Goal: Task Accomplishment & Management: Complete application form

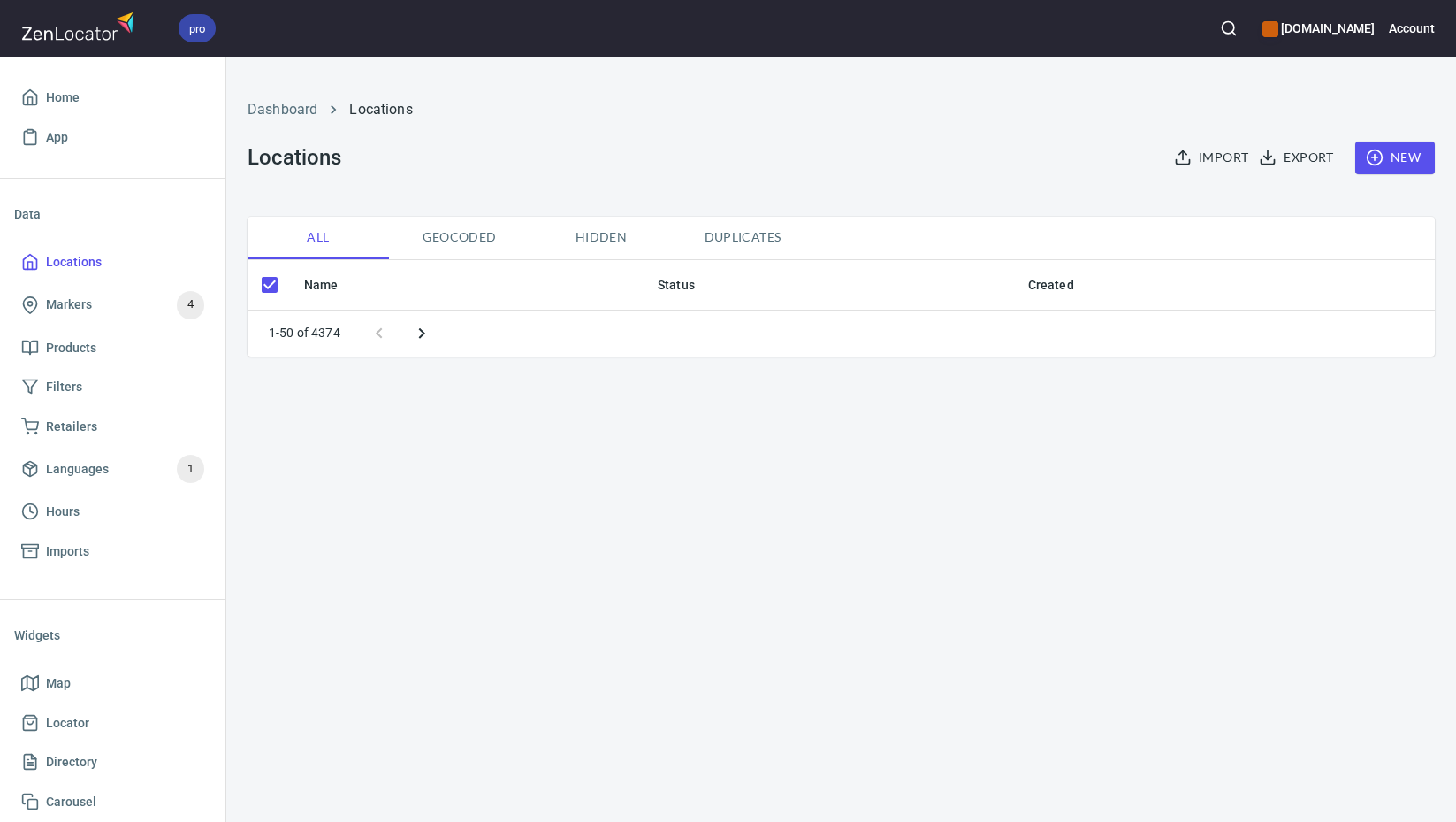
checkbox input "false"
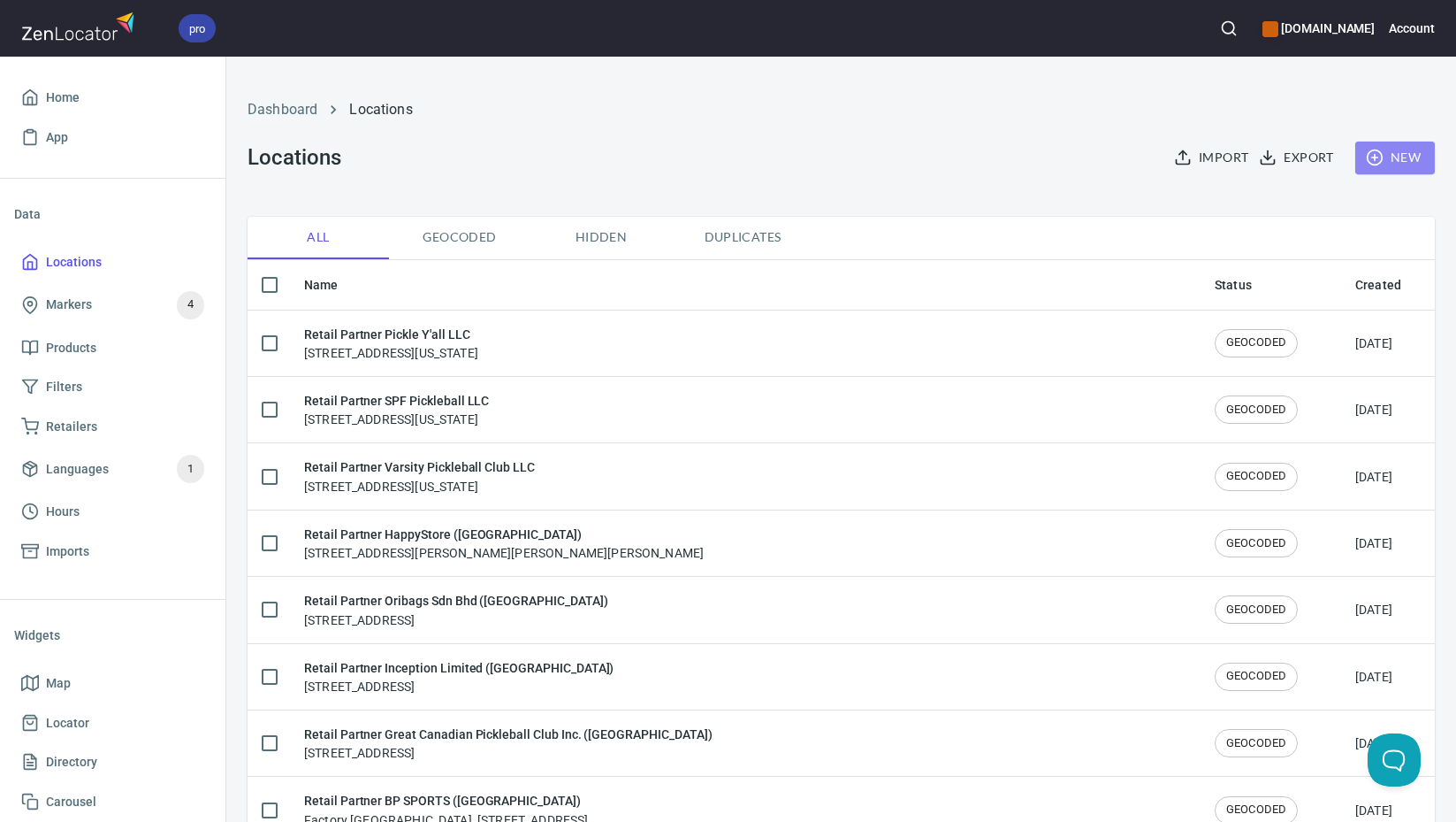
click at [1383, 158] on span "New" at bounding box center [1395, 158] width 51 height 22
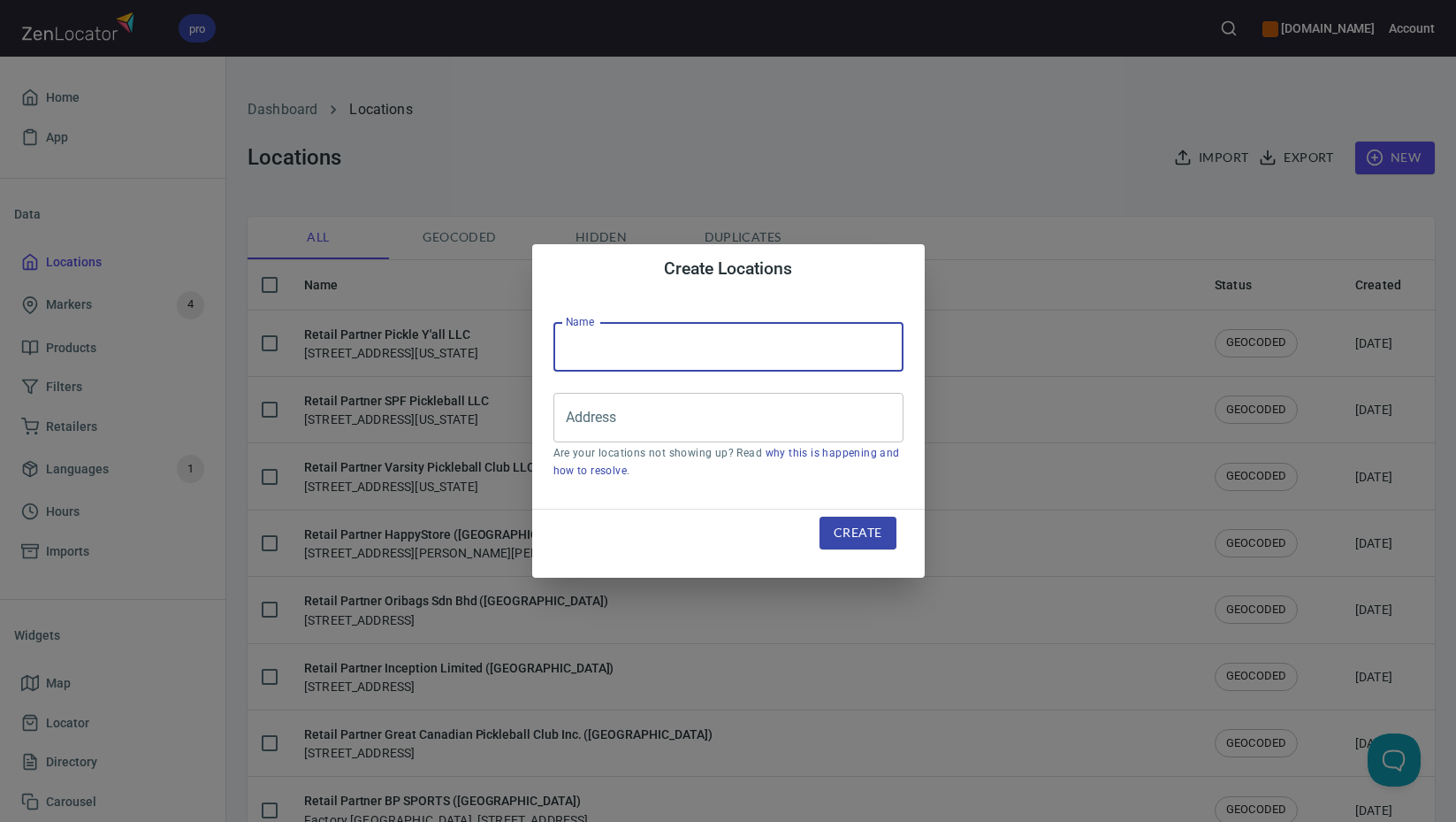
click at [753, 336] on input "text" at bounding box center [728, 346] width 350 height 49
paste input "Cleveland Racquet Club Inc."
type input "Retail Partner Cleveland Racquet Club Inc."
click at [760, 419] on input "Address" at bounding box center [715, 417] width 308 height 34
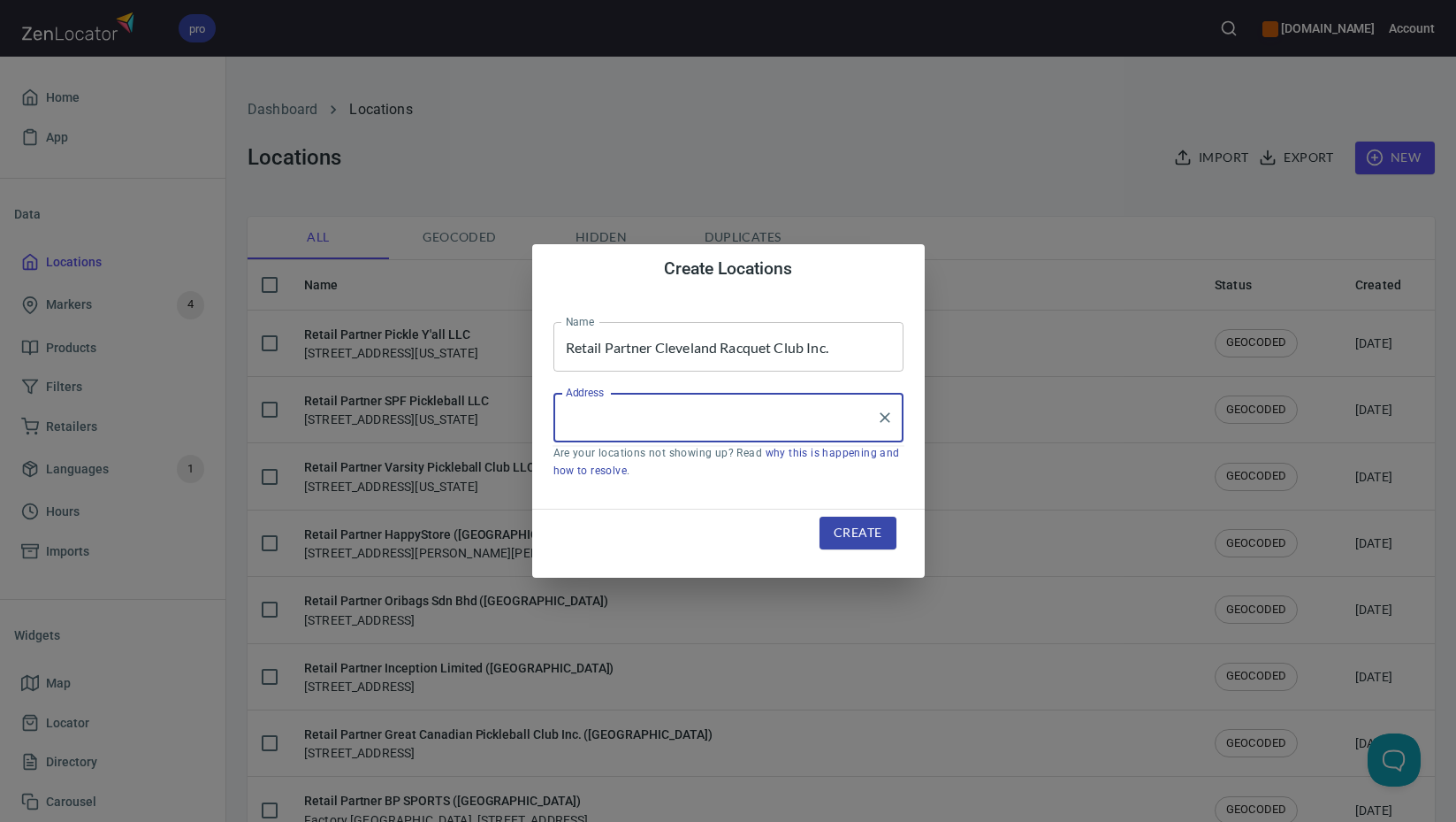
paste input "[STREET_ADDRESS]"
click at [692, 474] on li "[STREET_ADDRESS][PERSON_NAME][US_STATE]" at bounding box center [728, 469] width 350 height 32
type input "[STREET_ADDRESS][PERSON_NAME][US_STATE]"
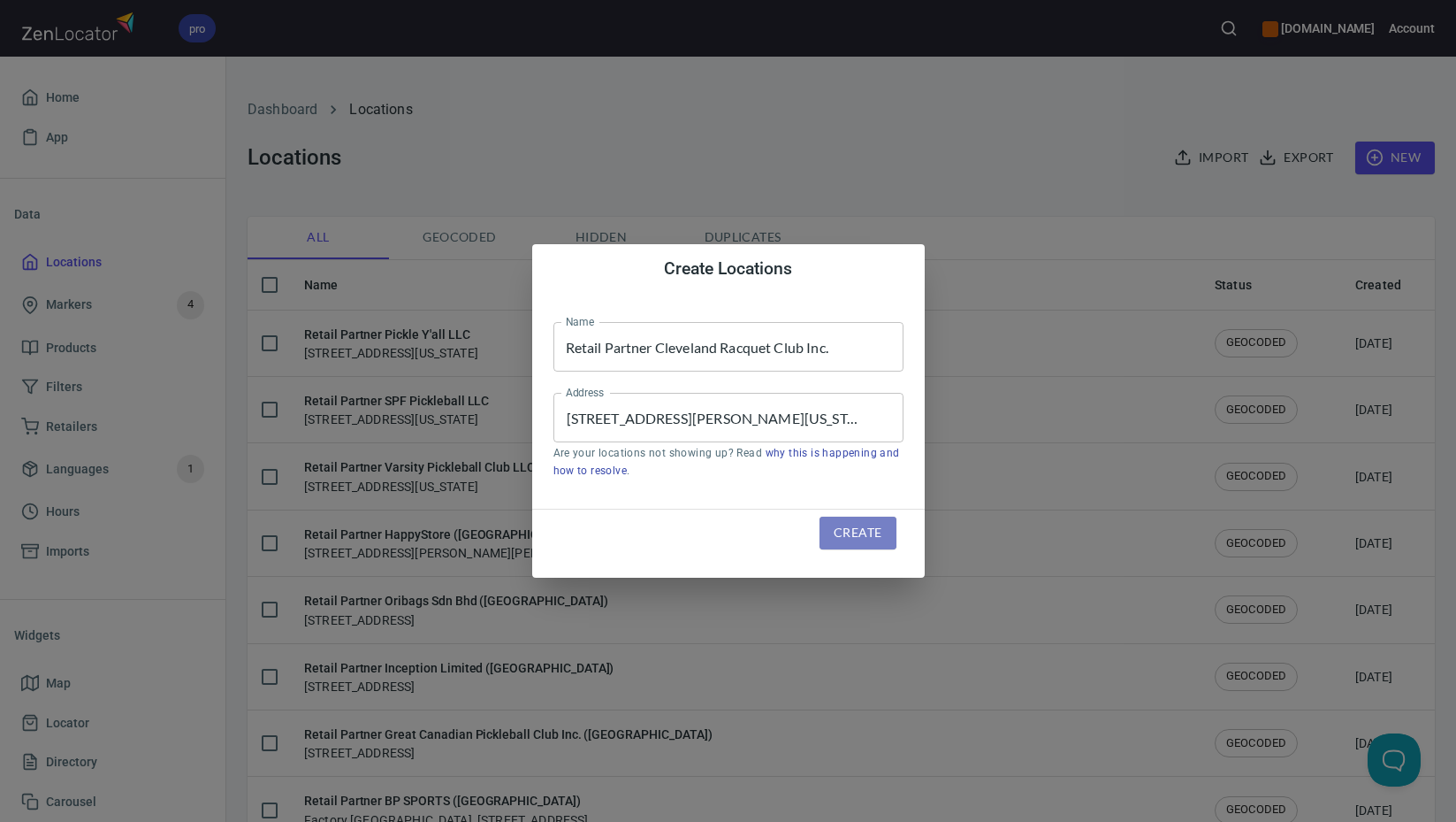
click at [865, 524] on span "Create" at bounding box center [857, 533] width 47 height 22
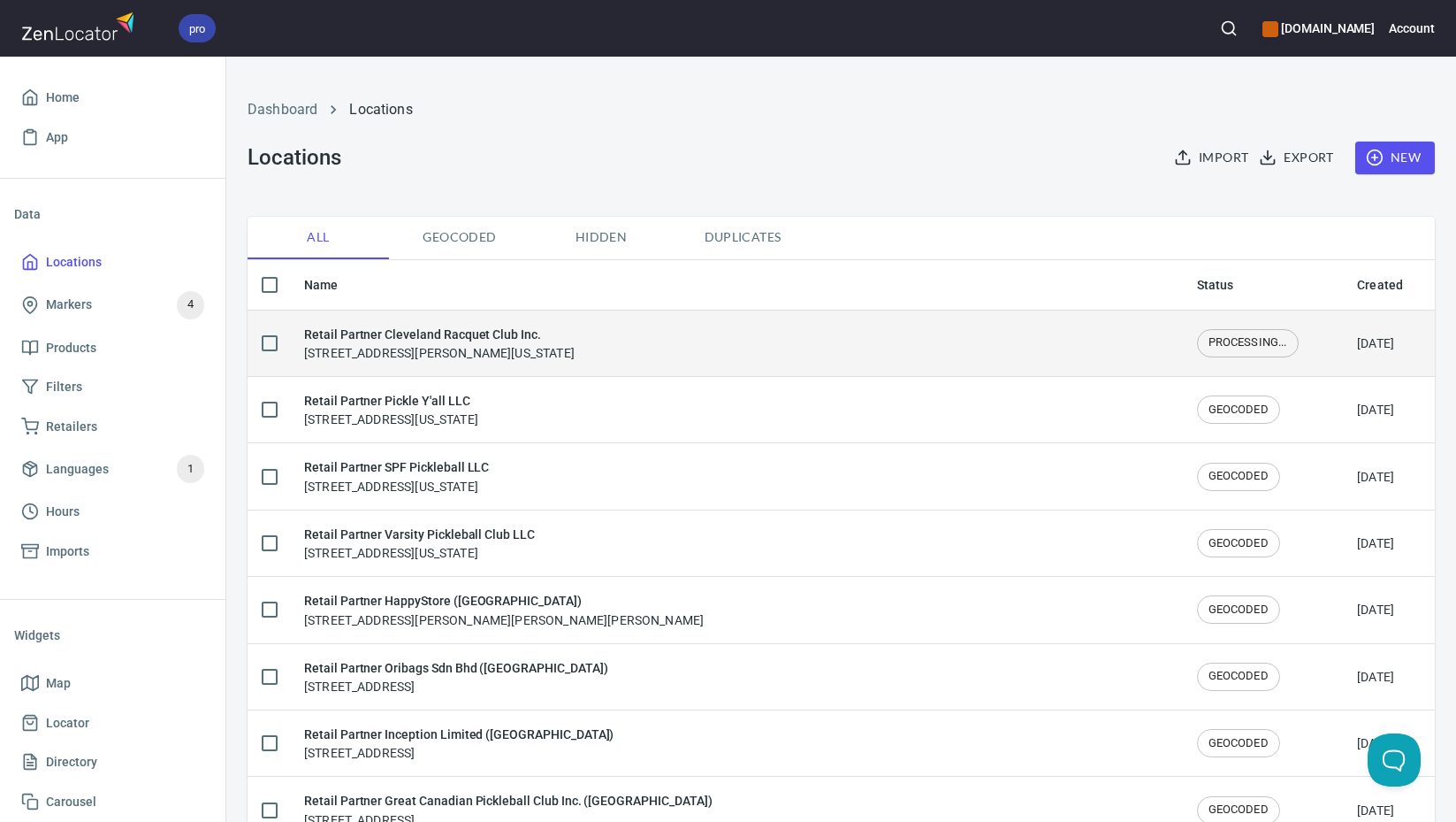
click at [695, 337] on div "Retail Partner Cleveland Racquet Club Inc. [STREET_ADDRESS][PERSON_NAME][US_STA…" at bounding box center [736, 343] width 864 height 37
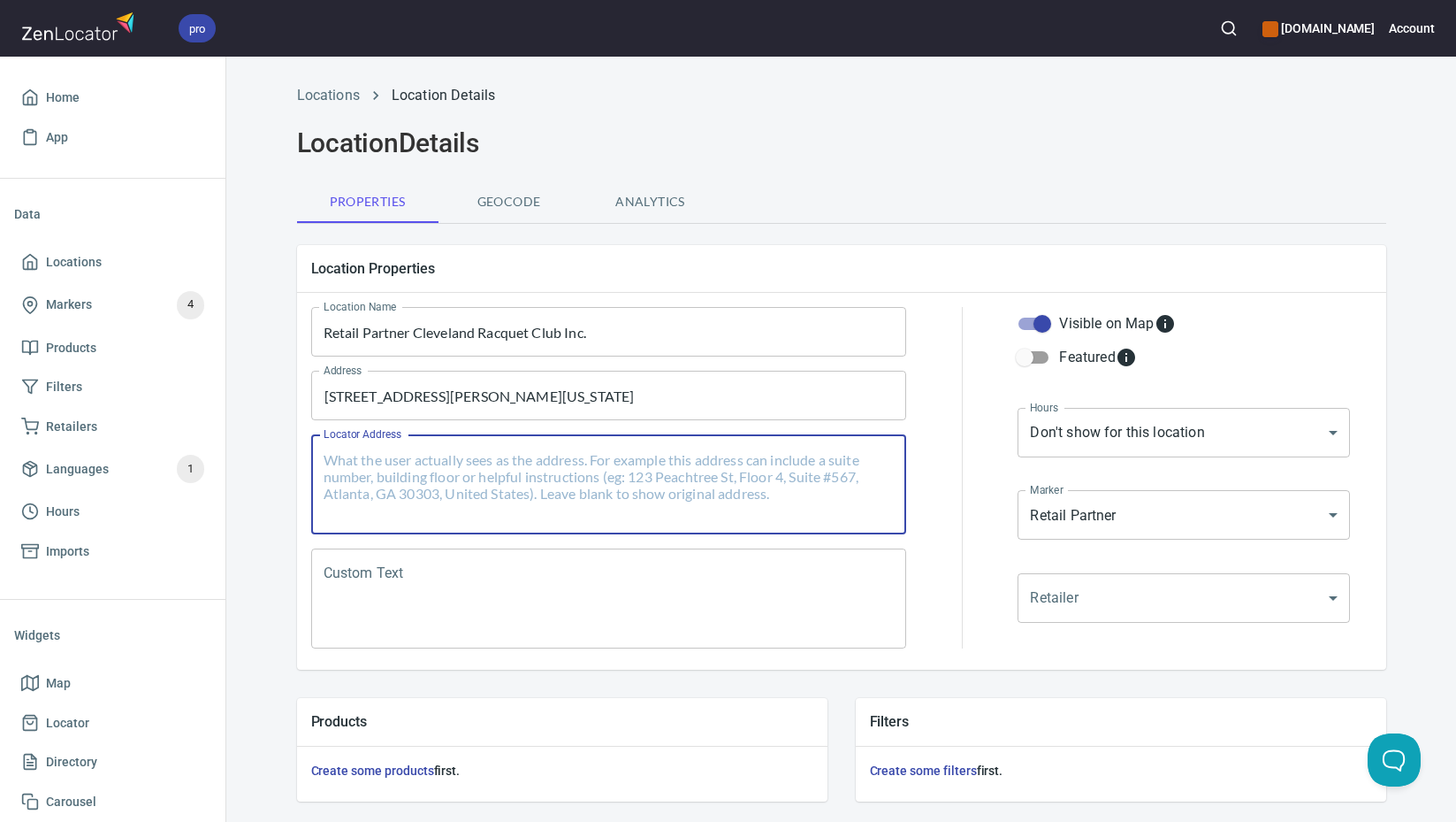
click at [676, 462] on textarea "Locator Address" at bounding box center [609, 485] width 571 height 67
paste textarea "[STREET_ADDRESS][US_STATE]"
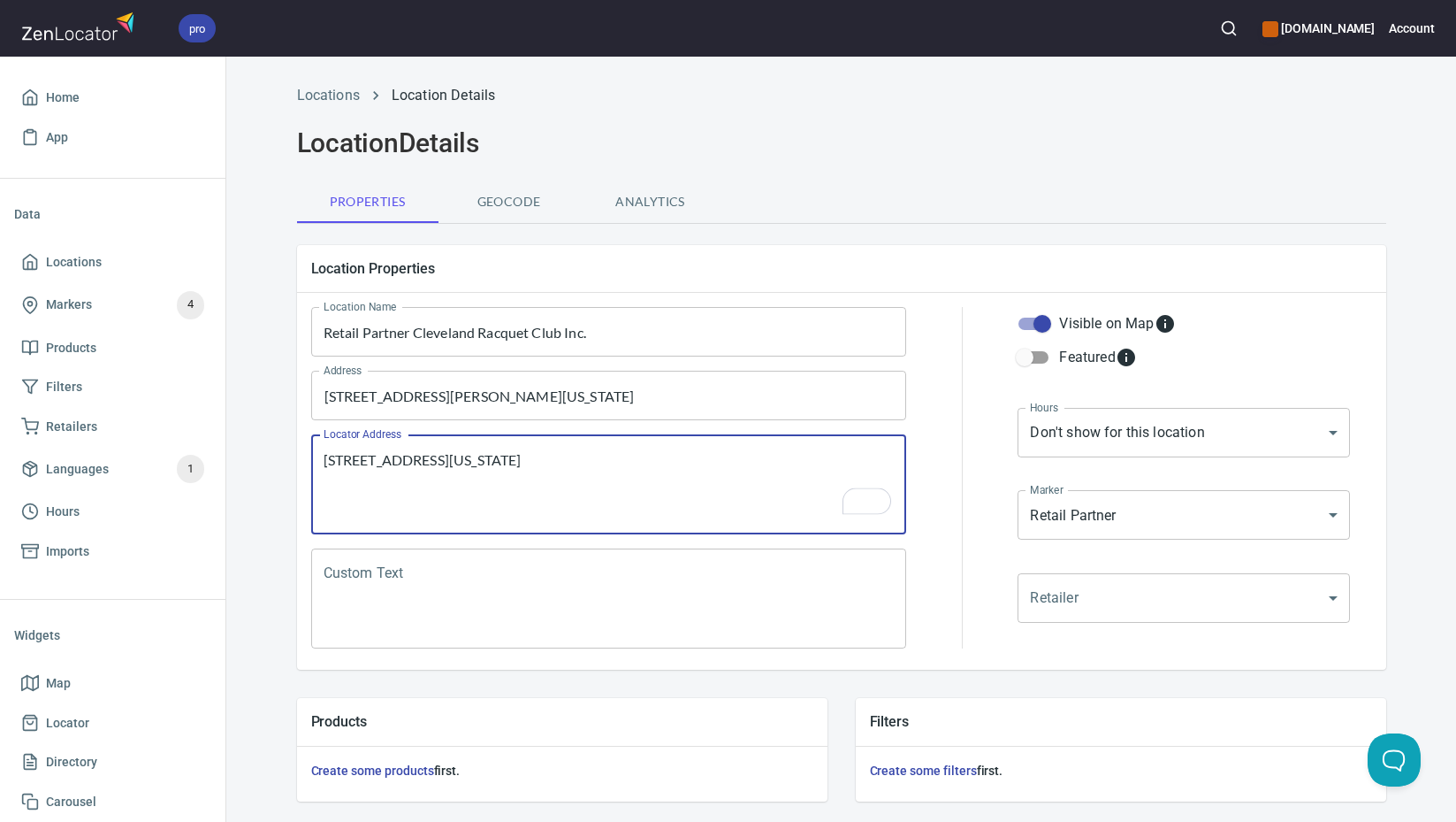
type textarea "[STREET_ADDRESS][US_STATE]"
click at [533, 569] on textarea "Custom Text" at bounding box center [609, 599] width 571 height 67
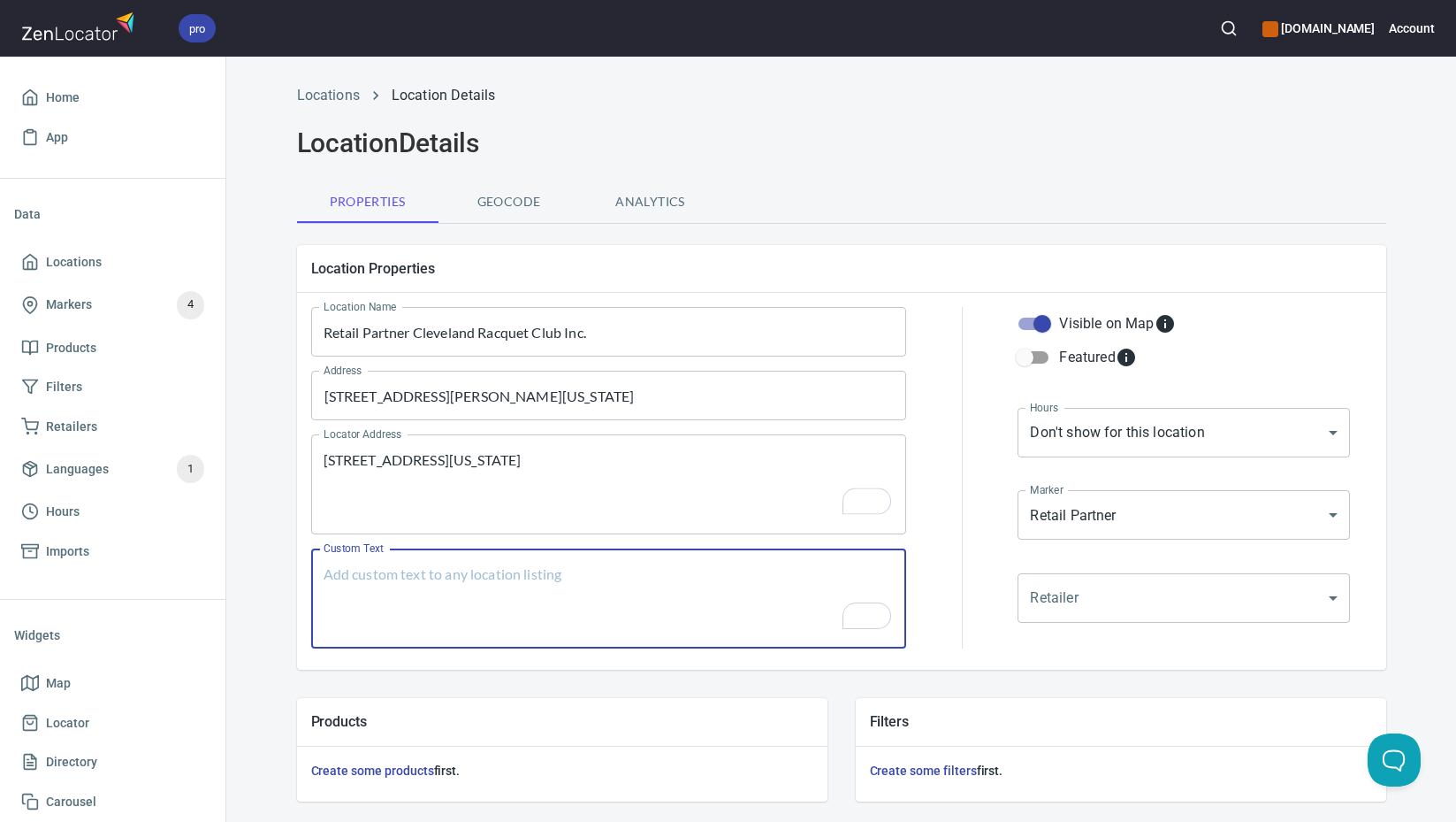
paste textarea "Brands Carried: [PERSON_NAME] Return Policy: 30 Days Refund or Exchange"
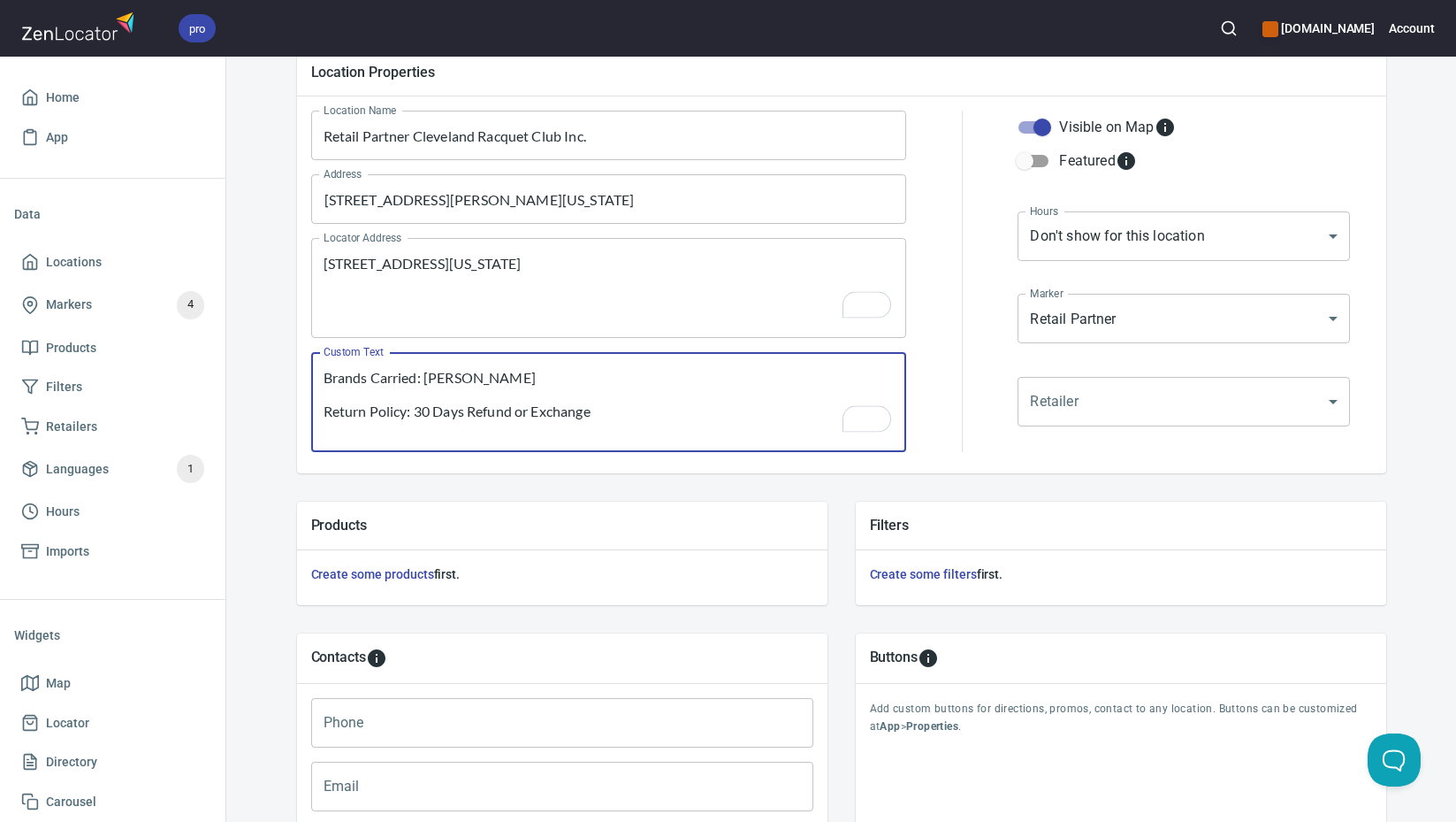
scroll to position [196, 0]
type textarea "Brands Carried: [PERSON_NAME] Return Policy: 30 Days Refund or Exchange"
click at [504, 722] on input "Phone" at bounding box center [561, 722] width 502 height 49
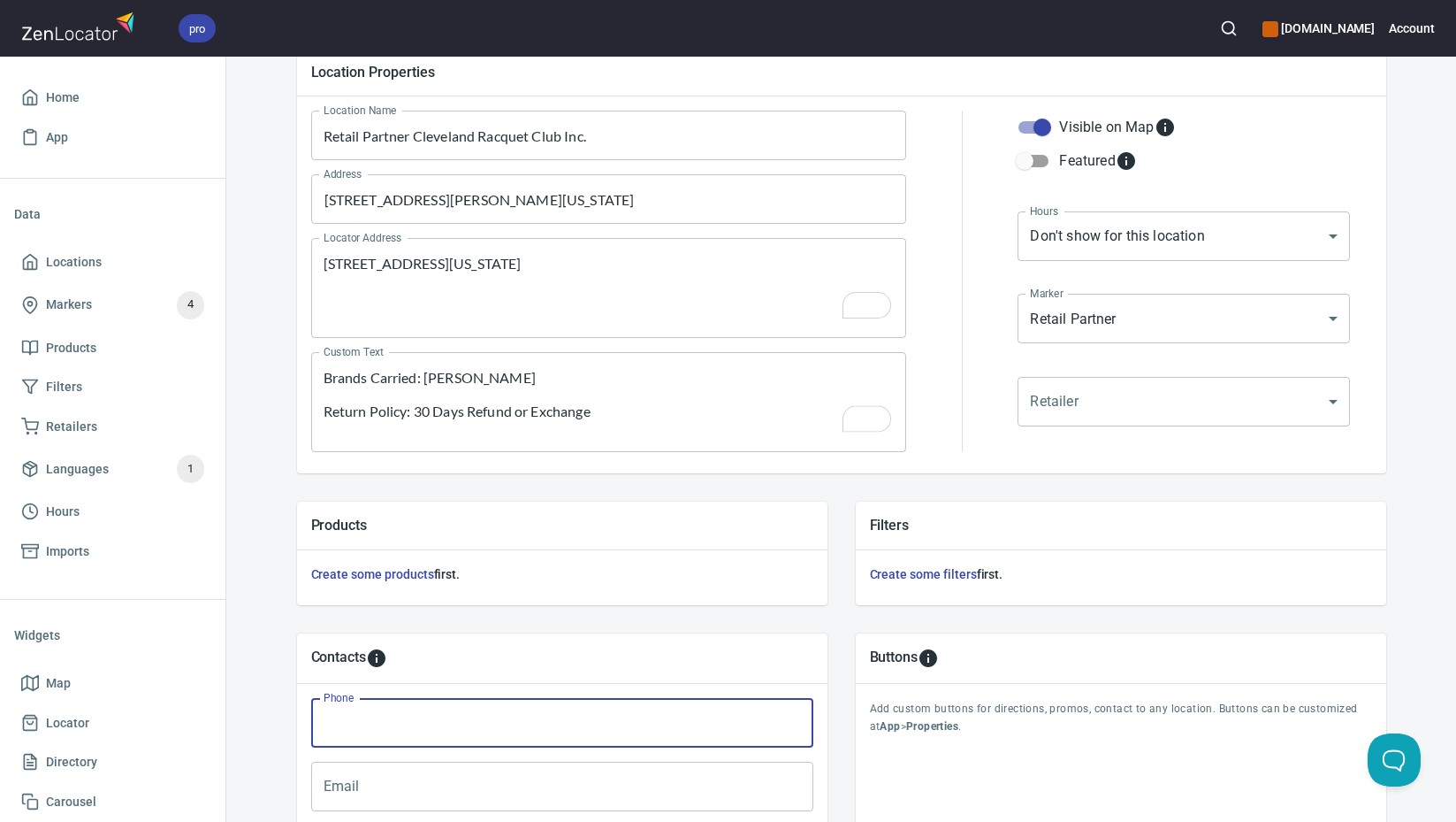
paste input "[PHONE_NUMBER]"
type input "[PHONE_NUMBER]"
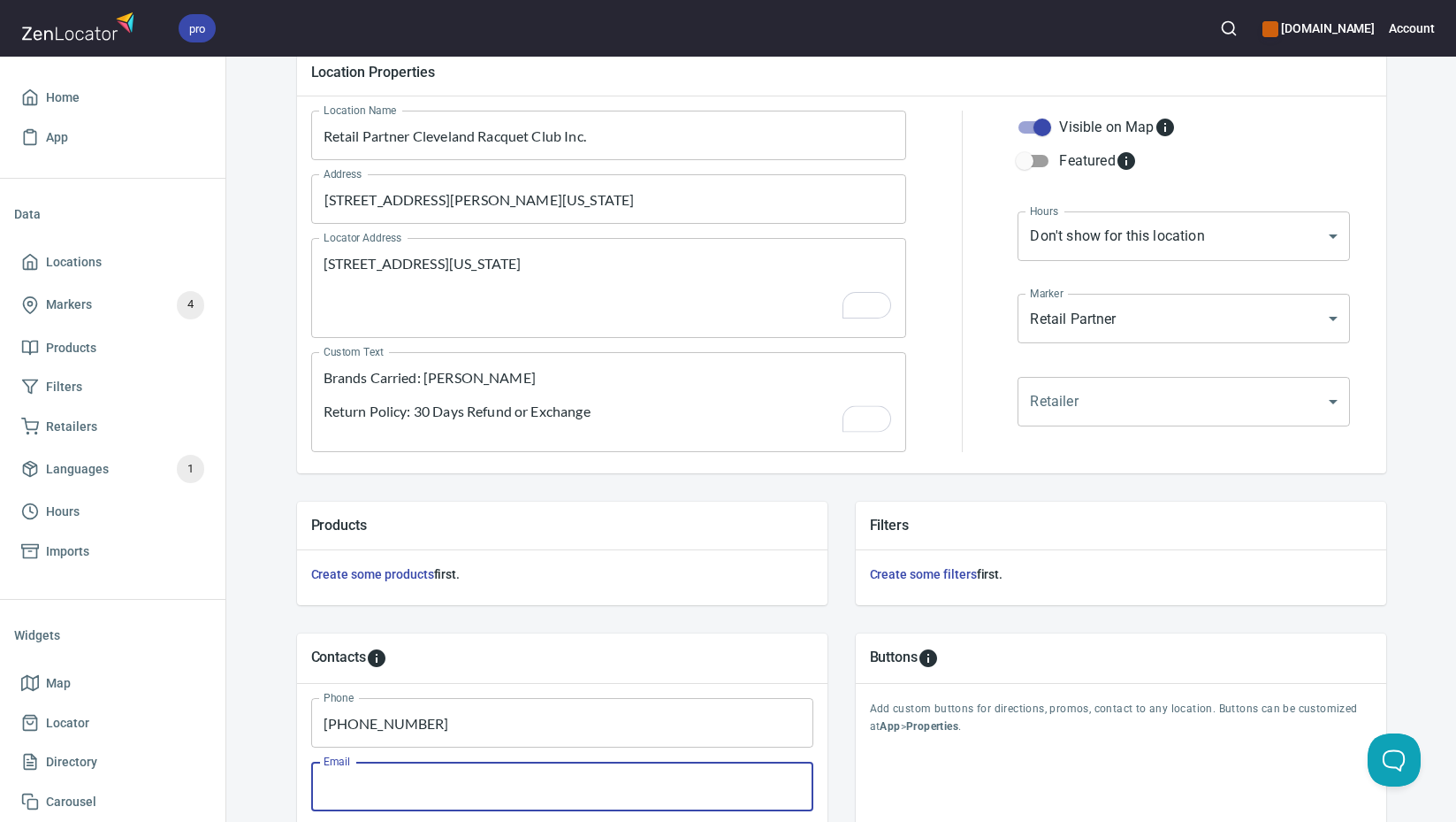
paste input "[PERSON_NAME][EMAIL_ADDRESS][PERSON_NAME][DOMAIN_NAME]"
type input "[PERSON_NAME][EMAIL_ADDRESS][PERSON_NAME][DOMAIN_NAME]"
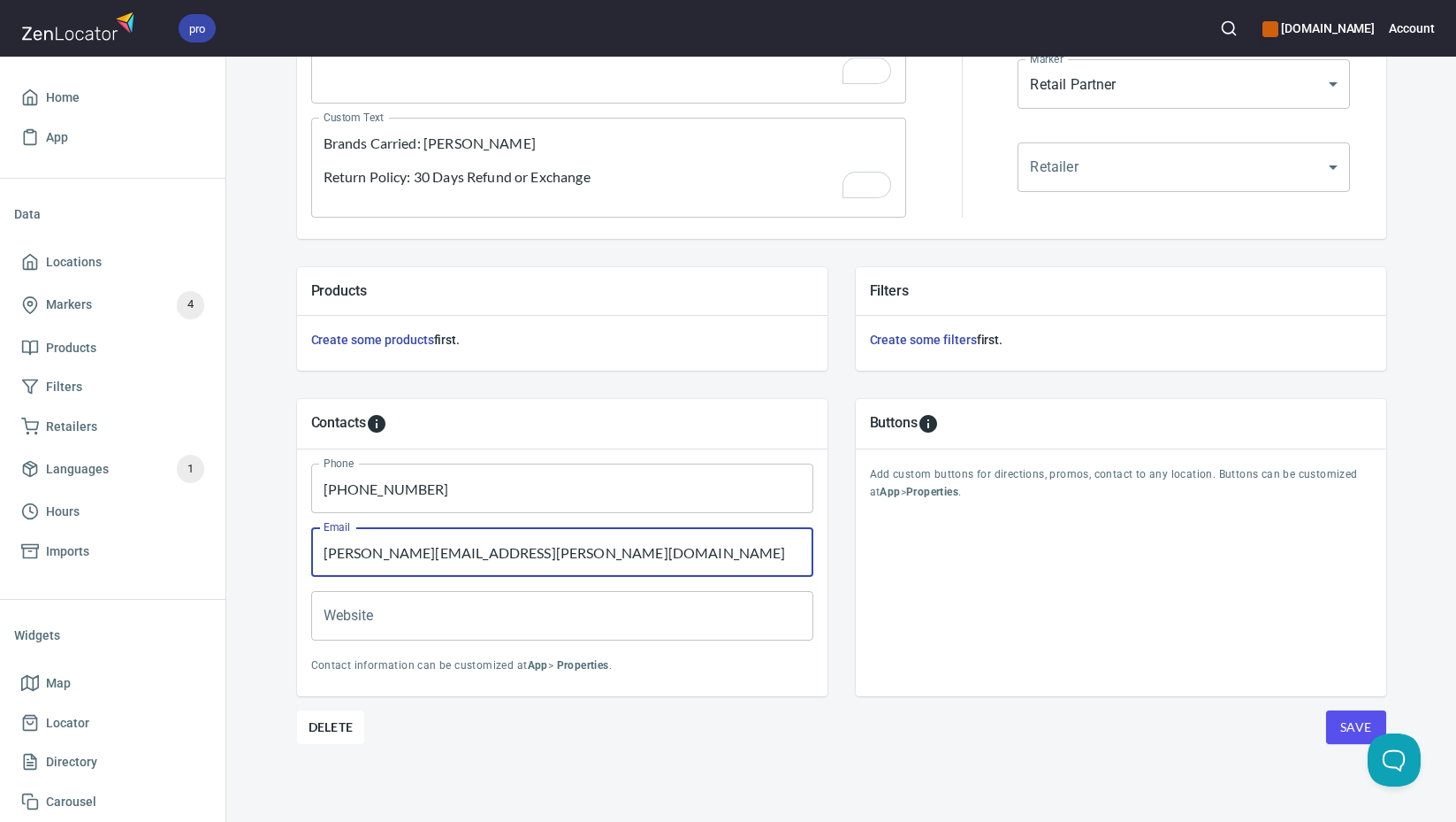
scroll to position [430, 0]
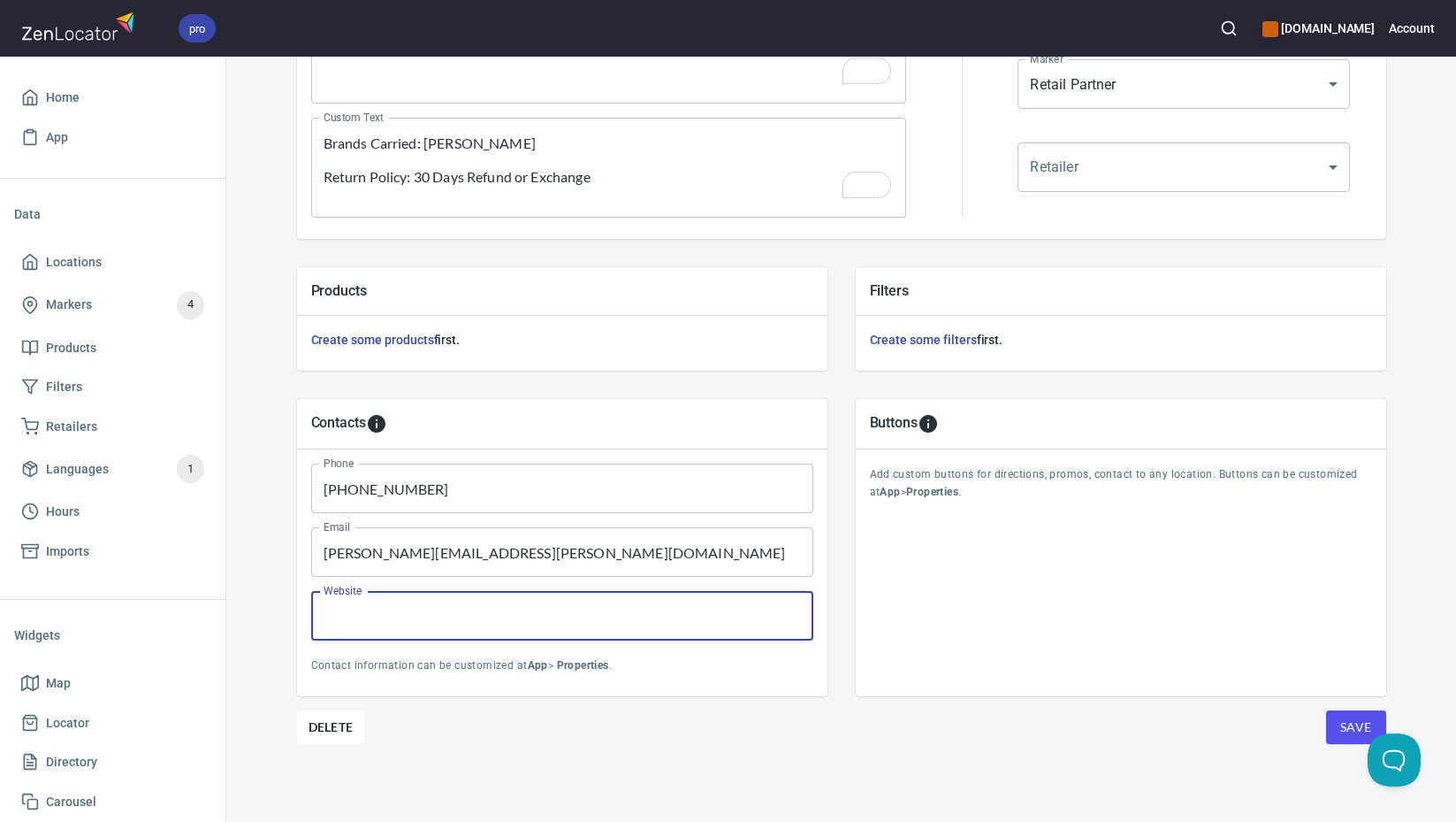
paste input "[URL][DOMAIN_NAME]"
type input "[URL][DOMAIN_NAME]"
click at [1349, 725] on span "Save" at bounding box center [1356, 727] width 32 height 22
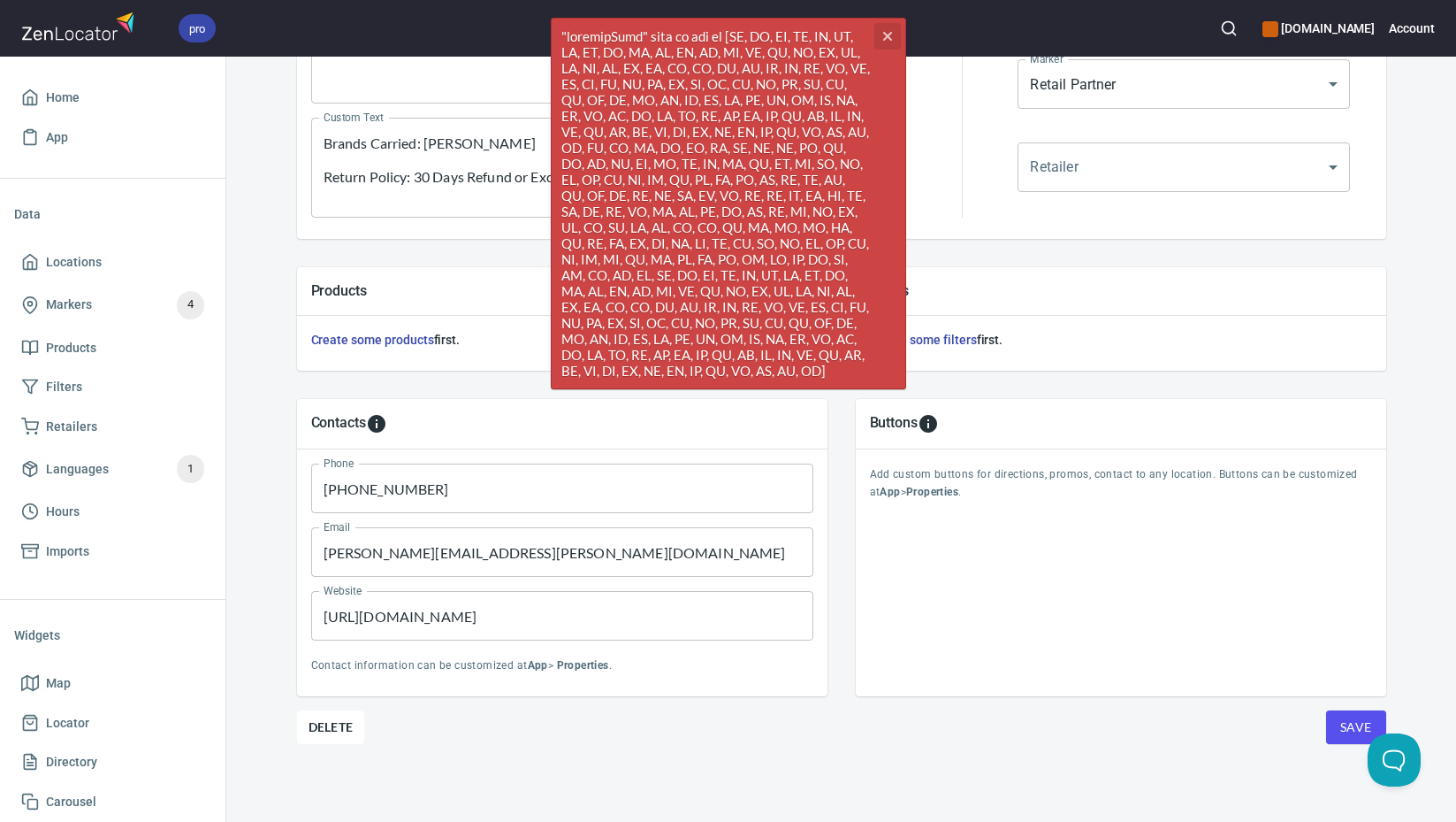
click at [889, 30] on icon "cross" at bounding box center [888, 37] width 14 height 14
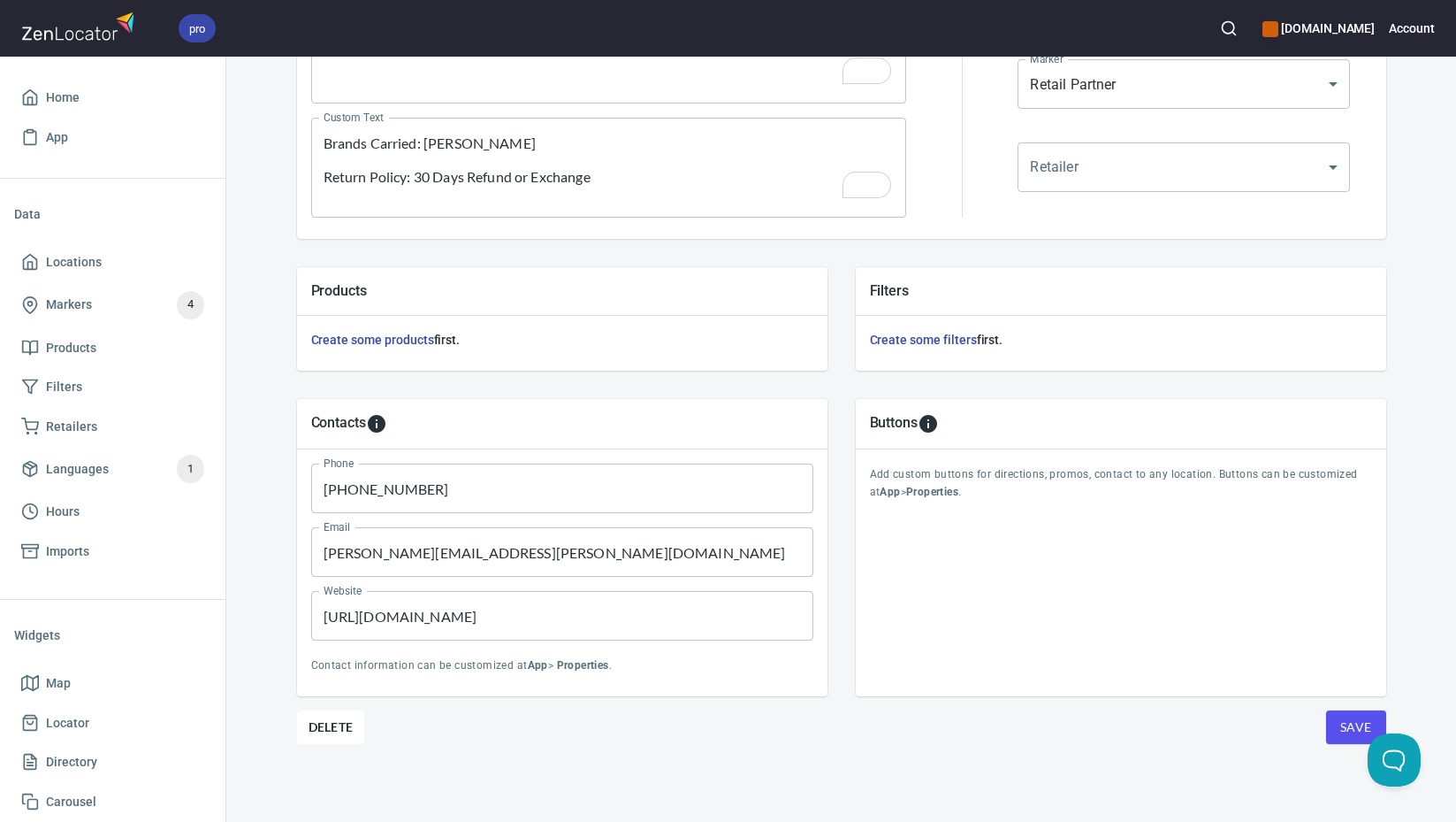
scroll to position [0, 0]
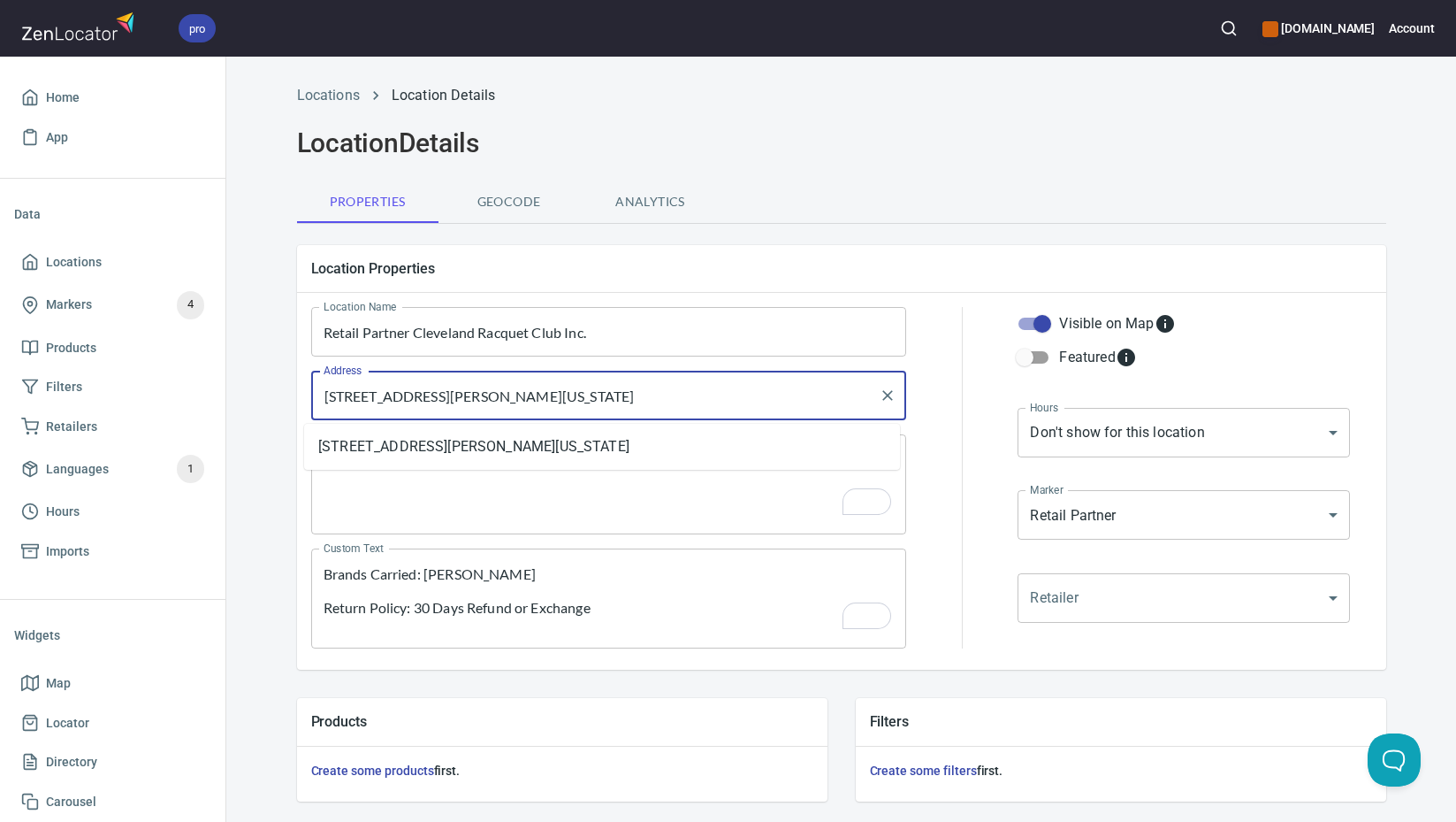
click at [759, 407] on input "[STREET_ADDRESS][PERSON_NAME][US_STATE]" at bounding box center [596, 396] width 553 height 34
click at [758, 407] on input "[STREET_ADDRESS][PERSON_NAME][US_STATE]" at bounding box center [596, 396] width 553 height 34
paste input "lvd"
click at [634, 444] on li "[STREET_ADDRESS][PERSON_NAME][US_STATE]" at bounding box center [602, 446] width 596 height 32
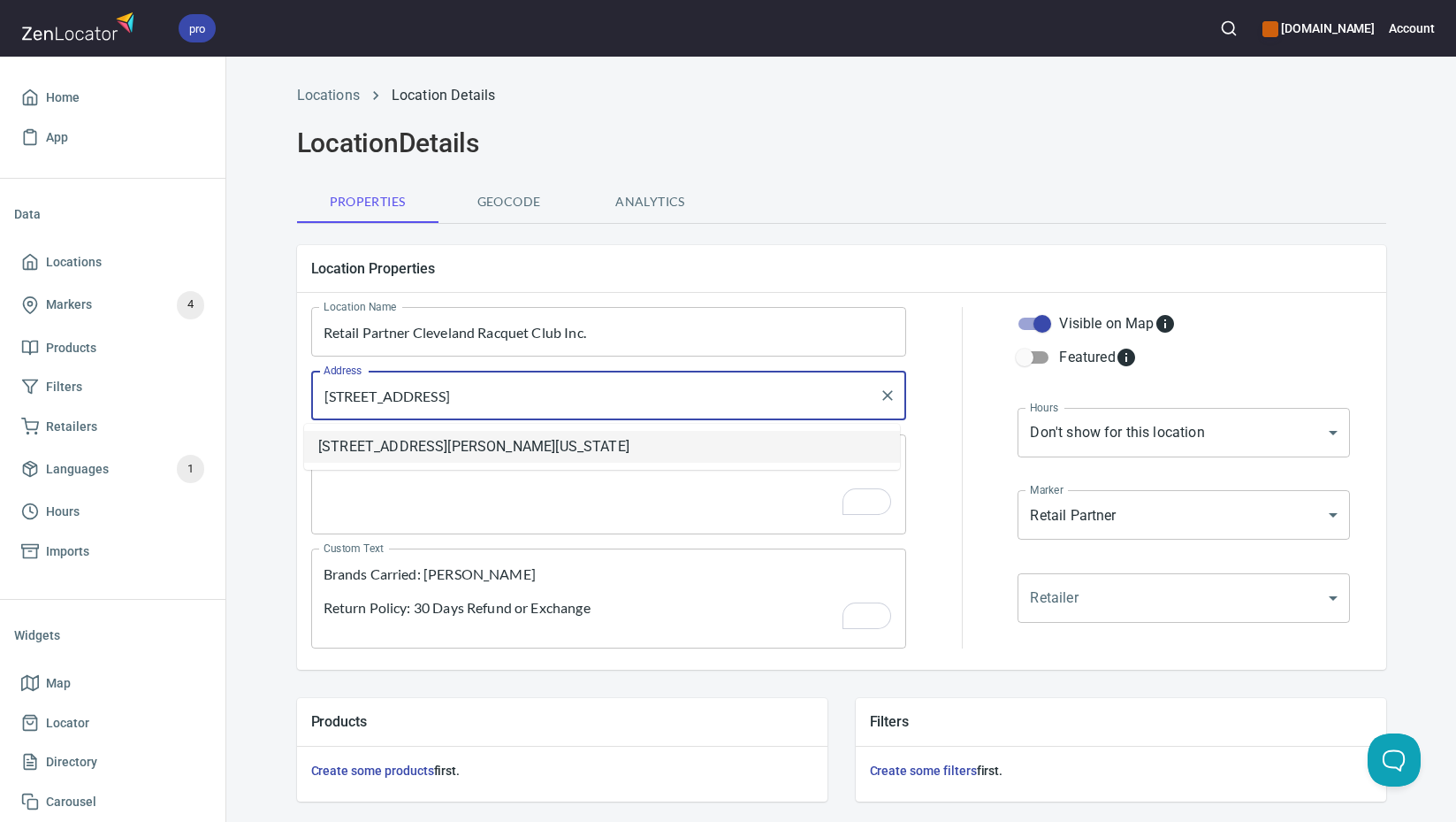
type input "[STREET_ADDRESS][PERSON_NAME][US_STATE]"
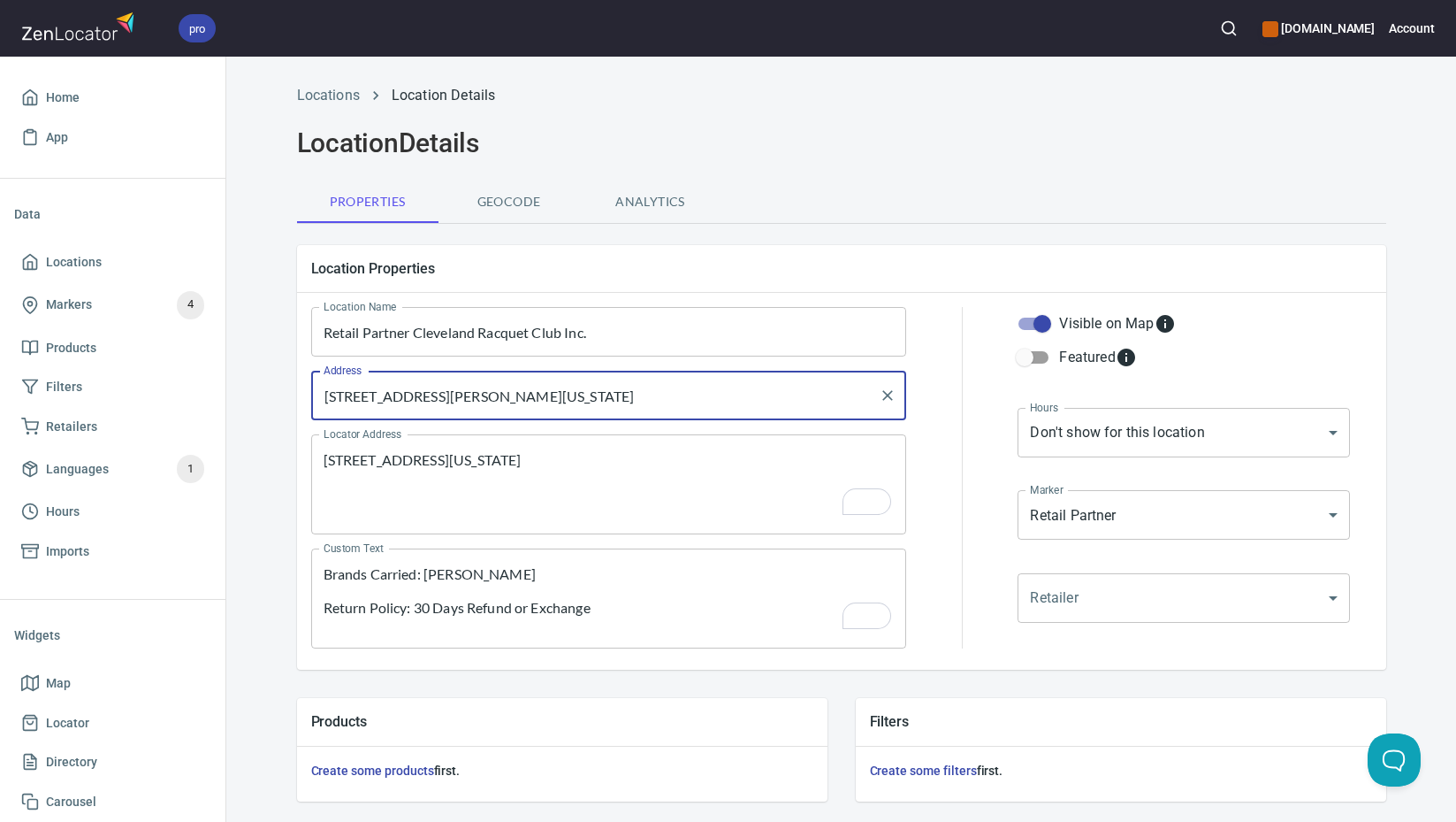
scroll to position [430, 0]
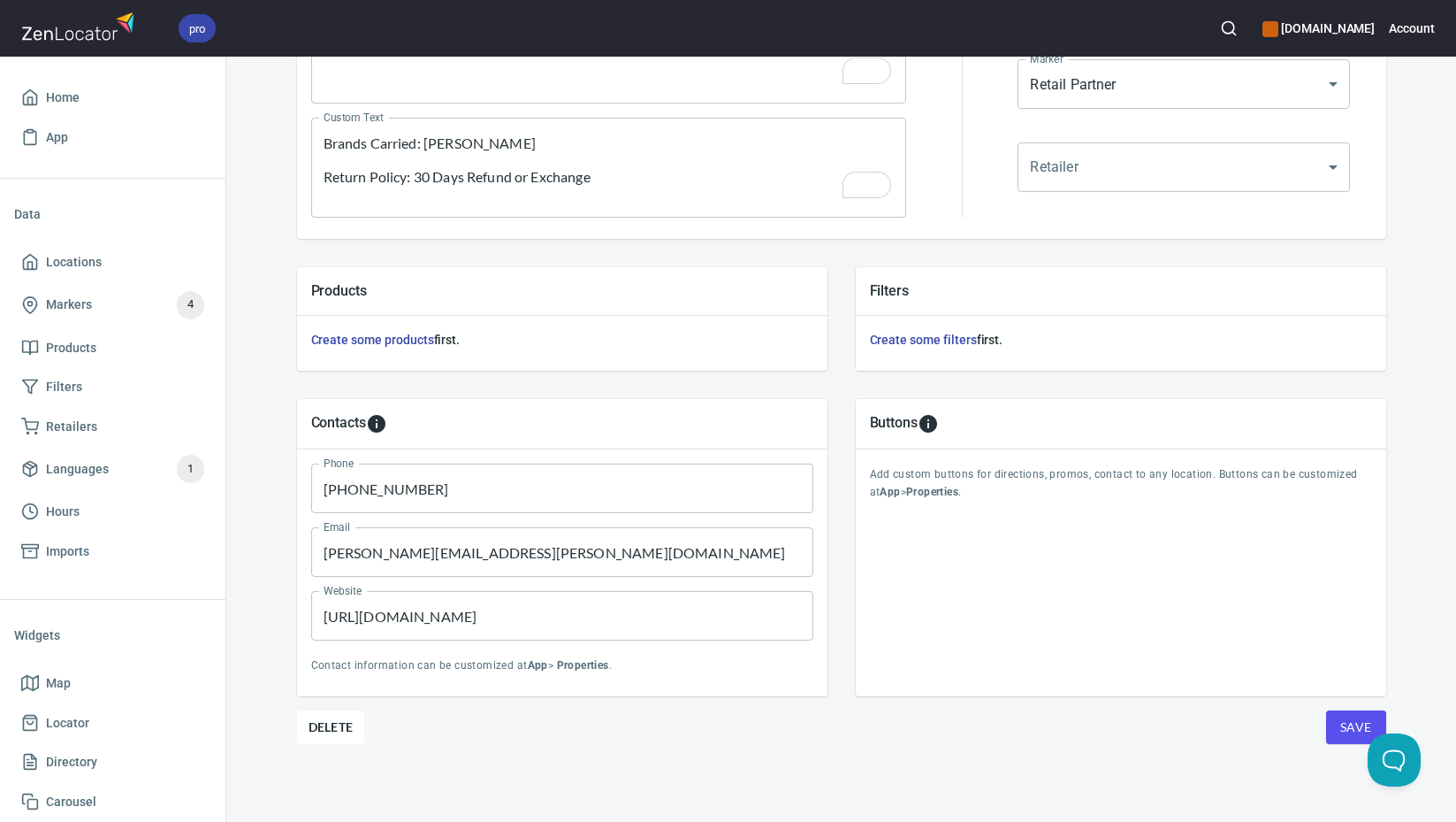
click at [1344, 730] on span "Save" at bounding box center [1356, 727] width 32 height 22
click at [88, 268] on span "Locations" at bounding box center [74, 262] width 55 height 22
